Goal: Task Accomplishment & Management: Manage account settings

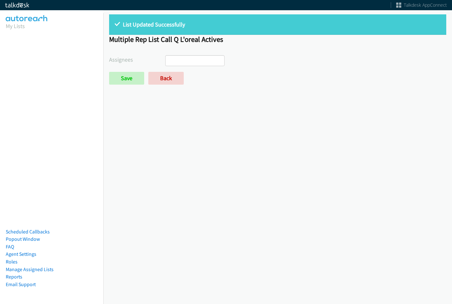
select select
click at [172, 77] on link "Back" at bounding box center [165, 78] width 35 height 13
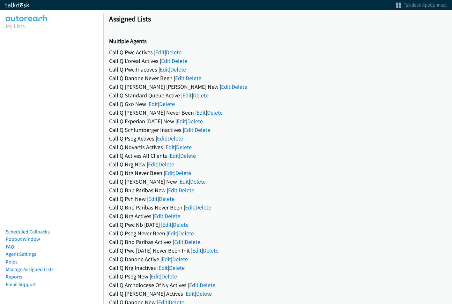
click at [233, 79] on div "Call Q Danone Never Been | Edit | Delete" at bounding box center [277, 78] width 337 height 9
click at [162, 50] on link "Edit" at bounding box center [159, 51] width 9 height 7
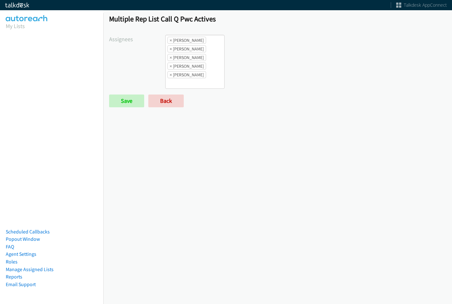
click at [168, 40] on li "× Alana Ruiz" at bounding box center [186, 40] width 39 height 7
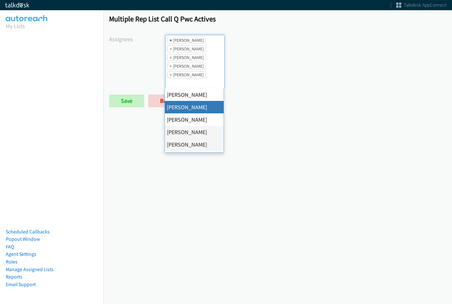
click at [171, 41] on span "×" at bounding box center [171, 40] width 2 height 6
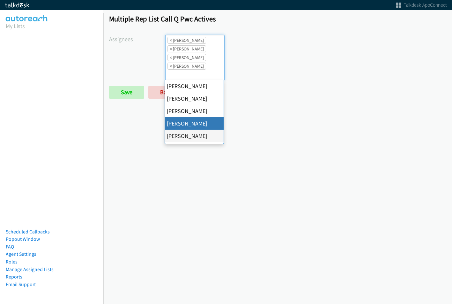
scroll to position [8, 0]
click at [171, 41] on span "×" at bounding box center [171, 40] width 2 height 6
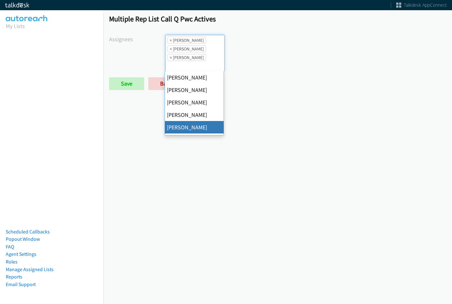
click at [171, 41] on span "×" at bounding box center [171, 40] width 2 height 6
select select "74240000-76d9-4cf3-9953-4c2484ee5015"
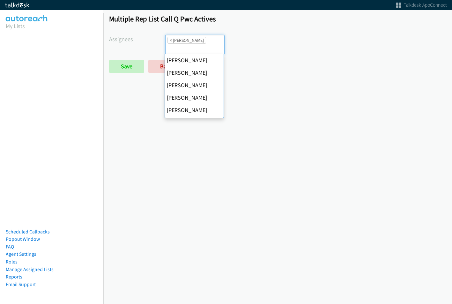
click at [171, 41] on span "×" at bounding box center [171, 40] width 2 height 6
select select
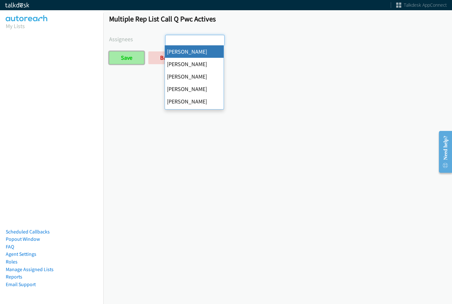
click at [128, 63] on input "Save" at bounding box center [126, 57] width 35 height 13
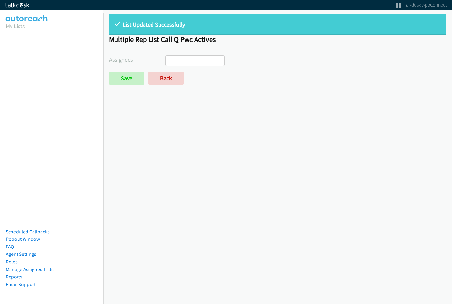
select select
click at [158, 78] on link "Back" at bounding box center [165, 78] width 35 height 13
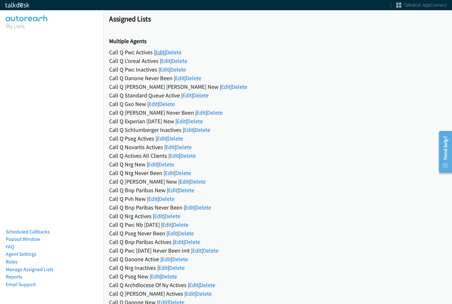
click at [161, 54] on link "Edit" at bounding box center [159, 51] width 9 height 7
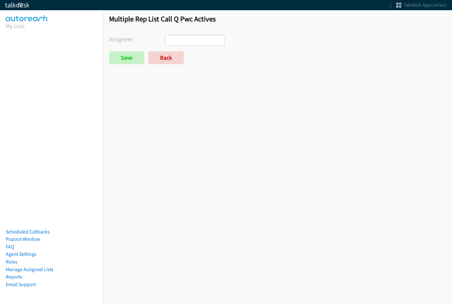
select select
click at [161, 56] on link "Back" at bounding box center [165, 57] width 35 height 13
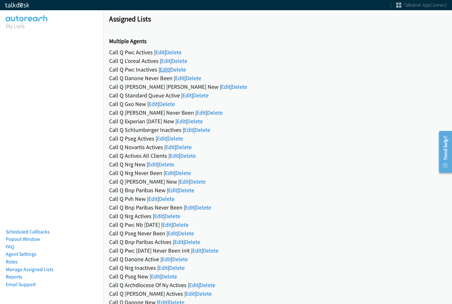
click at [165, 69] on link "Edit" at bounding box center [164, 69] width 9 height 7
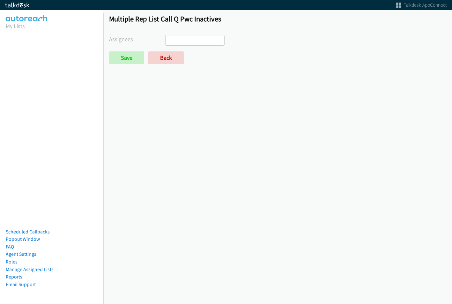
select select
click at [169, 53] on link "Back" at bounding box center [165, 57] width 35 height 13
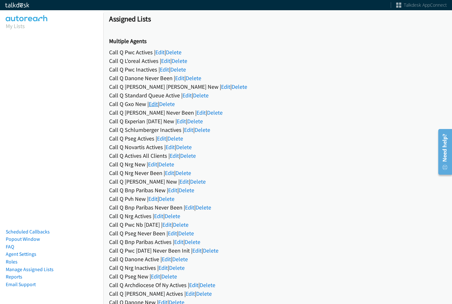
click at [153, 105] on link "Edit" at bounding box center [153, 103] width 9 height 7
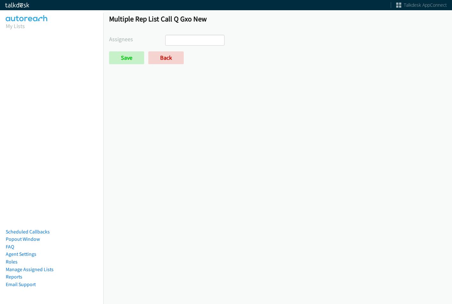
click at [193, 40] on ul at bounding box center [195, 40] width 59 height 10
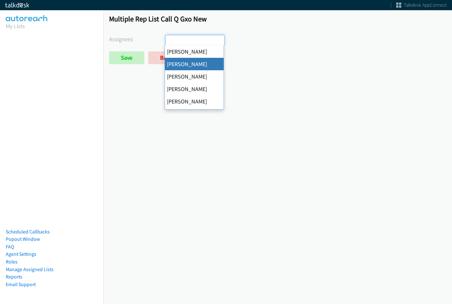
select select "05d74157-9386-4beb-b15d-36aa9c6f71bc"
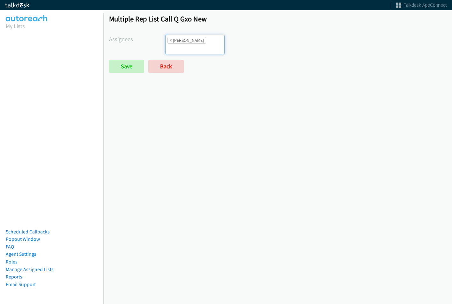
click at [188, 44] on input "search" at bounding box center [177, 49] width 22 height 10
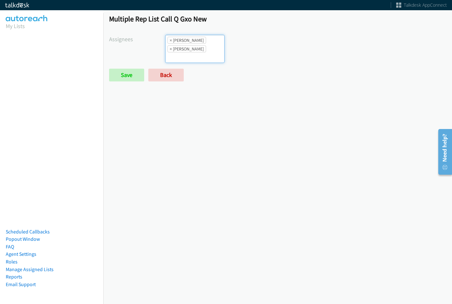
click at [188, 52] on input "search" at bounding box center [177, 57] width 22 height 10
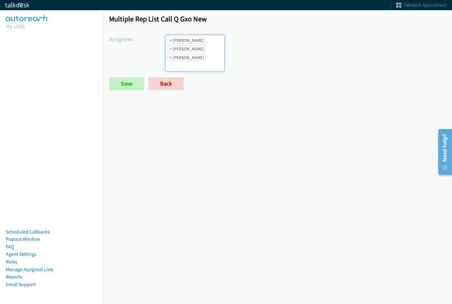
click at [206, 61] on li "× Daquaya Johnson" at bounding box center [186, 57] width 39 height 7
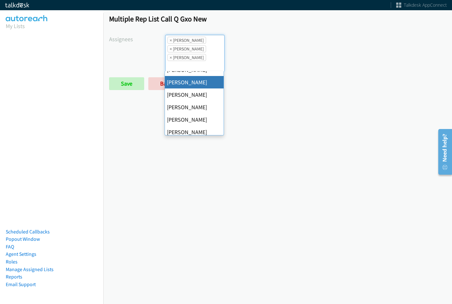
scroll to position [96, 0]
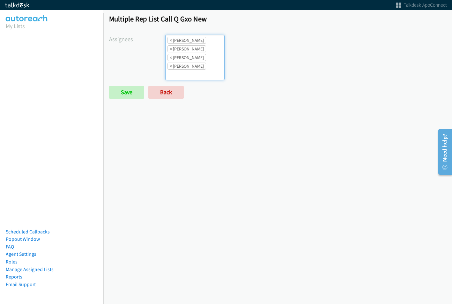
click at [204, 51] on ul "× Alana Ruiz × Charles Ross × Daquaya Johnson × Jasmin Martinez" at bounding box center [195, 57] width 59 height 45
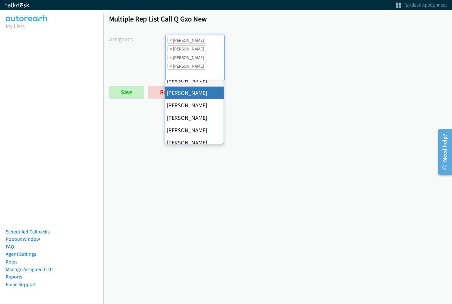
scroll to position [110, 0]
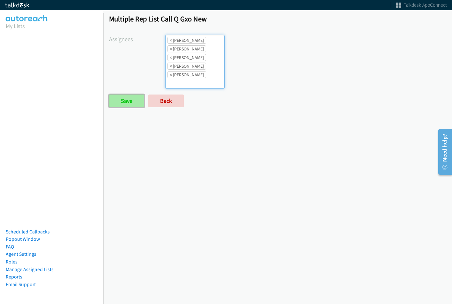
click at [124, 106] on input "Save" at bounding box center [126, 100] width 35 height 13
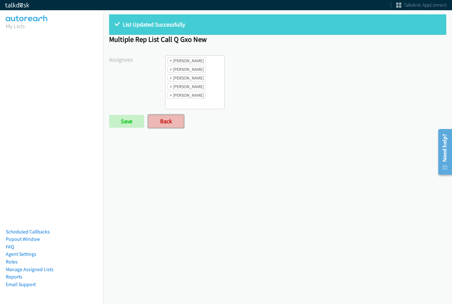
click at [173, 122] on link "Back" at bounding box center [165, 121] width 35 height 13
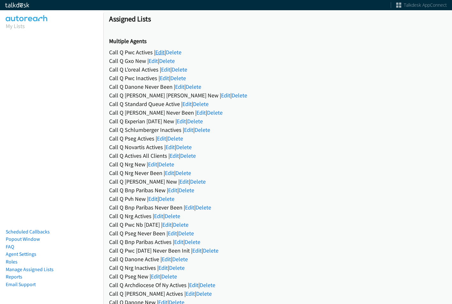
click at [158, 49] on link "Edit" at bounding box center [159, 51] width 9 height 7
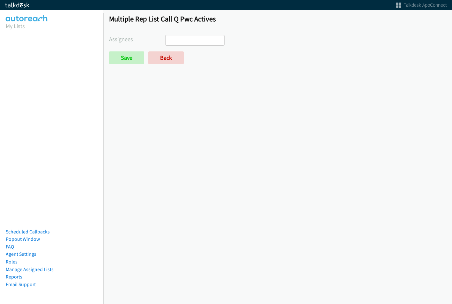
select select
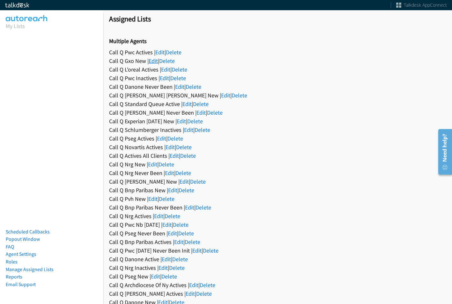
click at [155, 63] on link "Edit" at bounding box center [153, 60] width 9 height 7
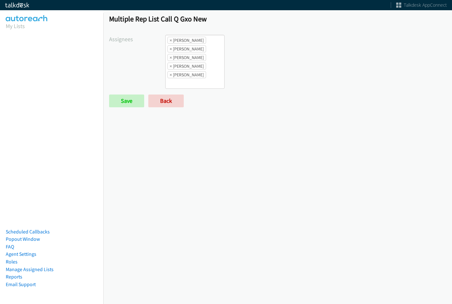
drag, startPoint x: 209, startPoint y: 57, endPoint x: 204, endPoint y: 66, distance: 10.1
click at [209, 57] on ul "× [PERSON_NAME] × [PERSON_NAME] × [PERSON_NAME] × [PERSON_NAME] × [PERSON_NAME]" at bounding box center [195, 61] width 59 height 53
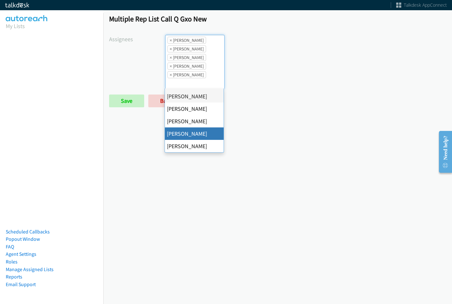
scroll to position [8, 0]
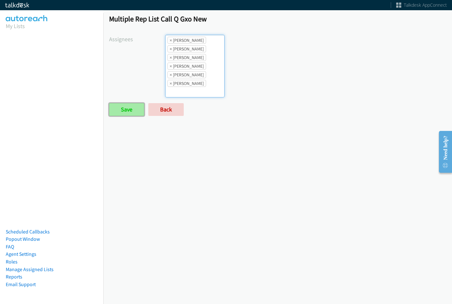
click at [138, 111] on input "Save" at bounding box center [126, 109] width 35 height 13
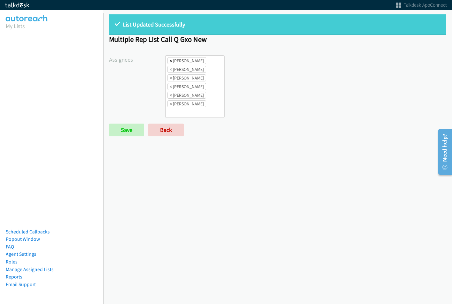
click at [170, 60] on span "×" at bounding box center [171, 60] width 2 height 6
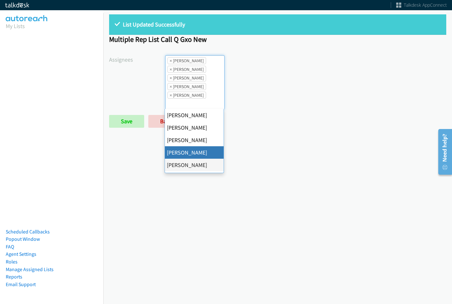
scroll to position [8, 0]
click at [170, 60] on span "×" at bounding box center [171, 60] width 2 height 6
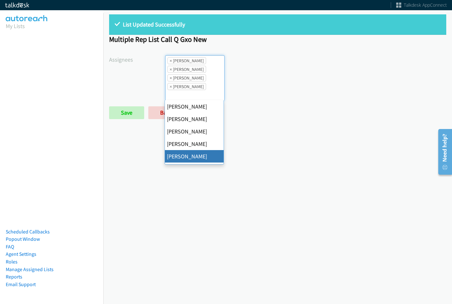
click at [170, 60] on span "×" at bounding box center [171, 60] width 2 height 6
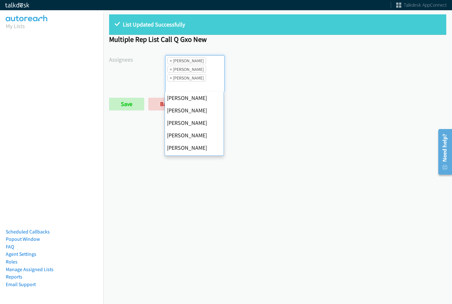
click at [170, 60] on span "×" at bounding box center [171, 60] width 2 height 6
select select "2ed67f51-2124-48e1-bef1-69761de6c0b9"
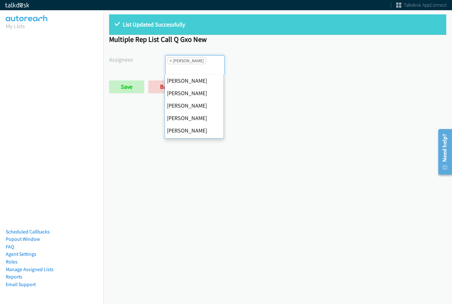
scroll to position [100, 0]
click at [170, 60] on span "×" at bounding box center [171, 60] width 2 height 6
select select
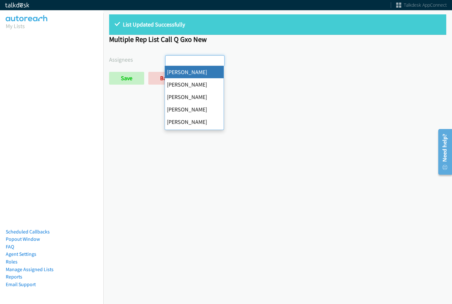
click at [170, 60] on input "search" at bounding box center [177, 61] width 22 height 10
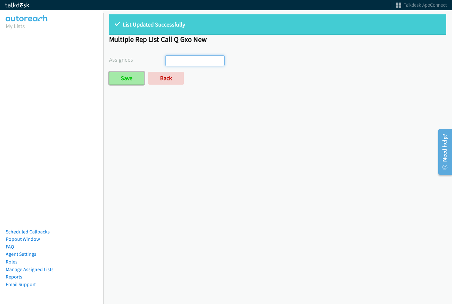
click at [130, 76] on input "Save" at bounding box center [126, 78] width 35 height 13
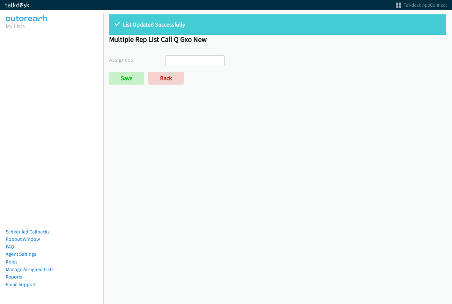
select select
click at [164, 78] on link "Back" at bounding box center [165, 78] width 35 height 13
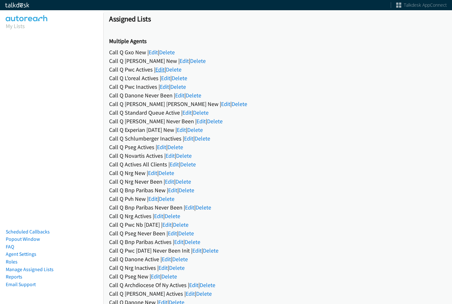
click at [157, 68] on link "Edit" at bounding box center [159, 69] width 9 height 7
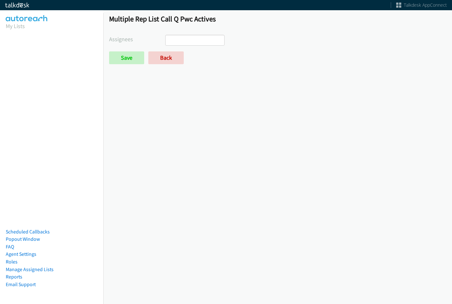
select select
click at [169, 55] on link "Back" at bounding box center [165, 57] width 35 height 13
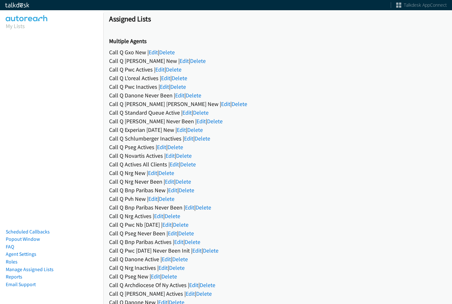
click at [164, 65] on div "Call Q Pwc Actives | Edit | Delete" at bounding box center [277, 69] width 337 height 9
click at [180, 63] on link "Edit" at bounding box center [184, 60] width 9 height 7
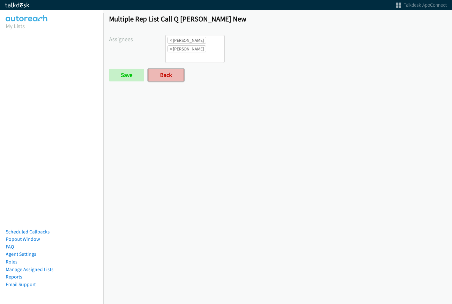
click at [173, 78] on link "Back" at bounding box center [165, 75] width 35 height 13
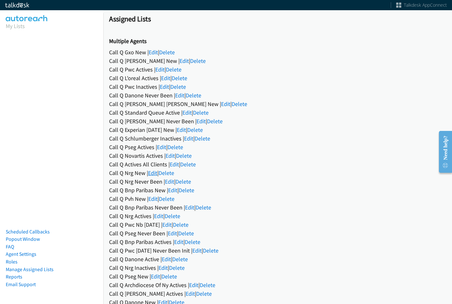
click at [151, 174] on link "Edit" at bounding box center [152, 172] width 9 height 7
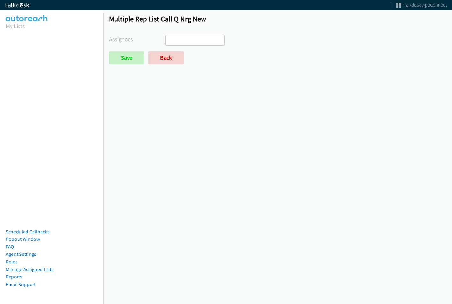
click at [192, 36] on ul at bounding box center [195, 40] width 59 height 10
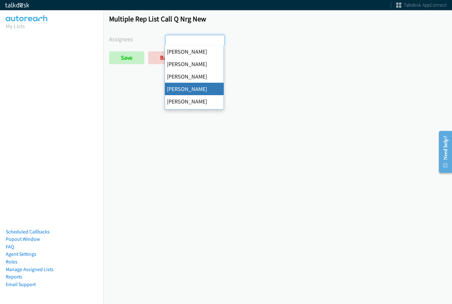
select select "29b0b8ef-34fc-44e8-9e6a-480e1538e45b"
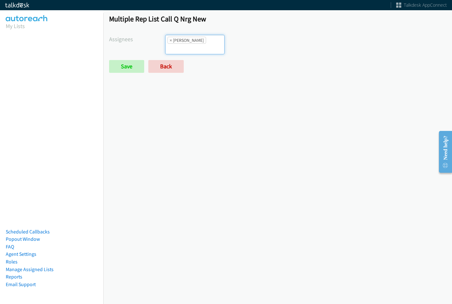
click at [188, 44] on input "search" at bounding box center [177, 49] width 22 height 10
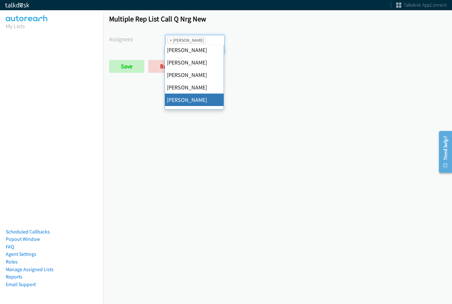
scroll to position [32, 0]
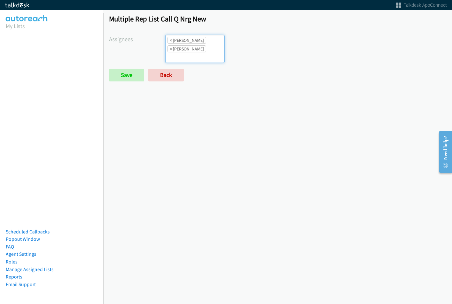
click at [193, 48] on li "× [PERSON_NAME]" at bounding box center [186, 48] width 39 height 7
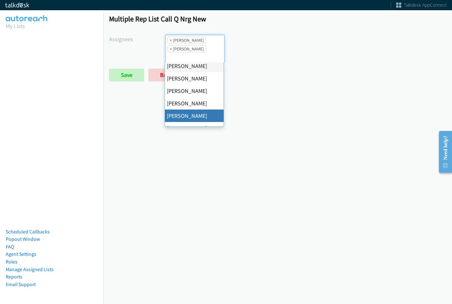
scroll to position [64, 0]
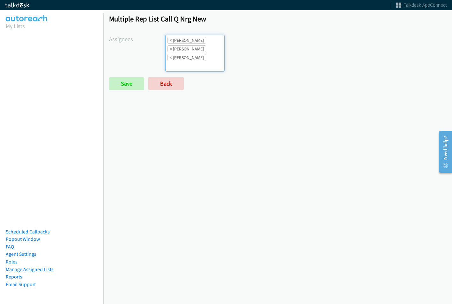
click at [216, 52] on ul "× [PERSON_NAME] × [PERSON_NAME] × [PERSON_NAME]" at bounding box center [195, 53] width 59 height 36
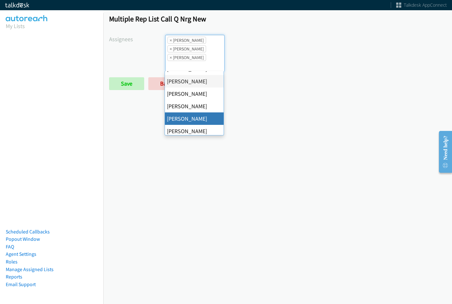
scroll to position [110, 0]
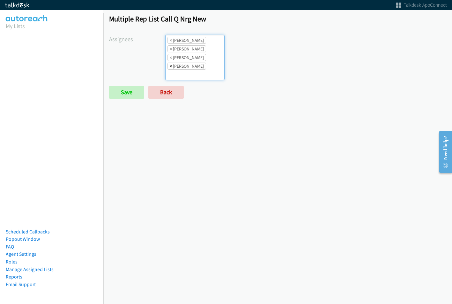
click at [170, 65] on span "×" at bounding box center [171, 66] width 2 height 6
click at [135, 88] on input "Save" at bounding box center [126, 92] width 35 height 13
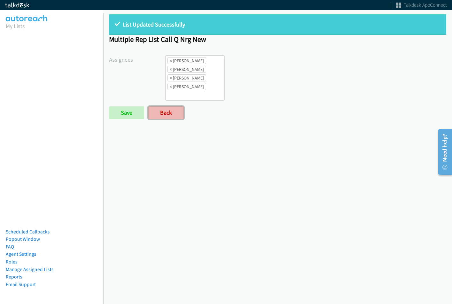
click at [174, 113] on link "Back" at bounding box center [165, 112] width 35 height 13
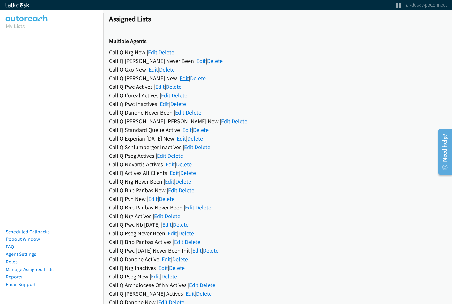
click at [180, 80] on link "Edit" at bounding box center [184, 77] width 9 height 7
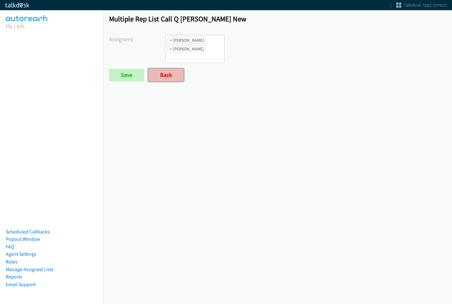
click at [170, 70] on link "Back" at bounding box center [165, 75] width 35 height 13
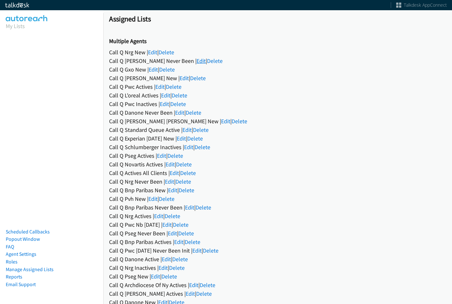
click at [196, 58] on link "Edit" at bounding box center [200, 60] width 9 height 7
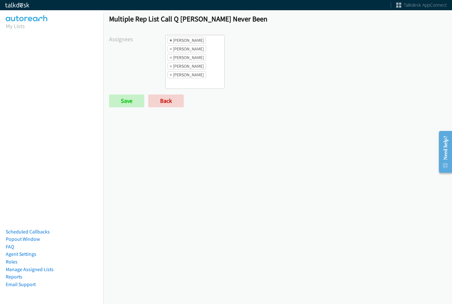
click at [171, 41] on span "×" at bounding box center [171, 40] width 2 height 6
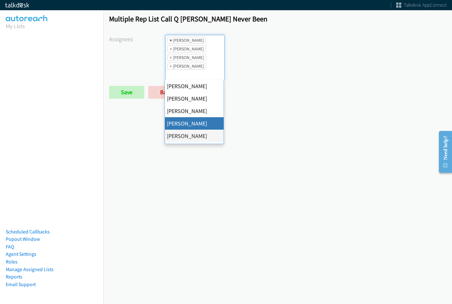
scroll to position [15, 0]
click at [171, 41] on span "×" at bounding box center [171, 40] width 2 height 6
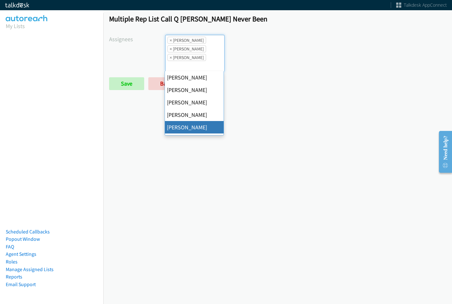
click at [171, 41] on span "×" at bounding box center [171, 40] width 2 height 6
select select "2ed67f51-2124-48e1-bef1-69761de6c0b9"
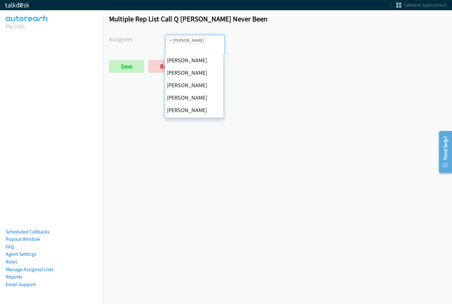
scroll to position [100, 0]
click at [171, 41] on span "×" at bounding box center [171, 40] width 2 height 6
select select
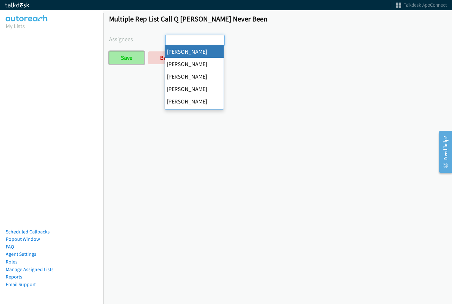
click at [136, 59] on input "Save" at bounding box center [126, 57] width 35 height 13
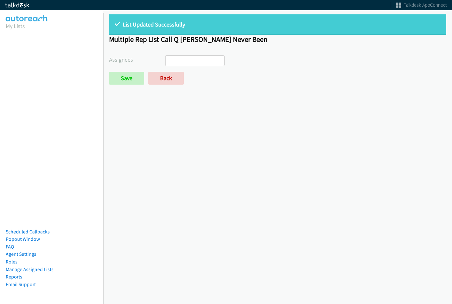
select select
click at [164, 78] on link "Back" at bounding box center [165, 78] width 35 height 13
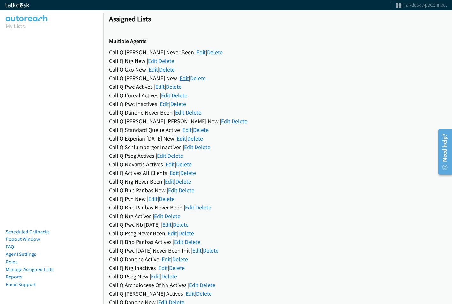
click at [180, 81] on link "Edit" at bounding box center [184, 77] width 9 height 7
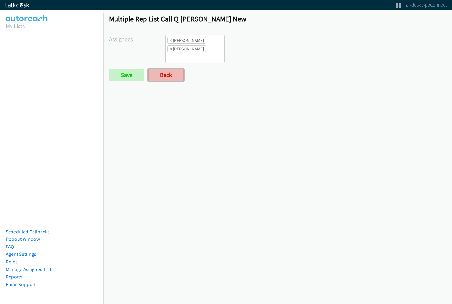
click at [176, 74] on link "Back" at bounding box center [165, 75] width 35 height 13
